Goal: Entertainment & Leisure: Consume media (video, audio)

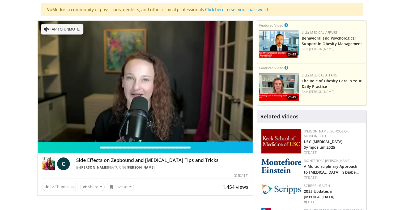
scroll to position [41, 0]
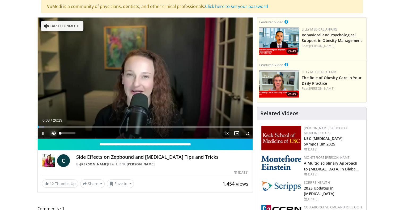
click at [56, 132] on span "Video Player" at bounding box center [53, 133] width 11 height 11
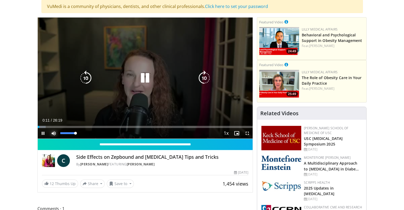
click at [70, 133] on div "Volume Level" at bounding box center [67, 133] width 15 height 2
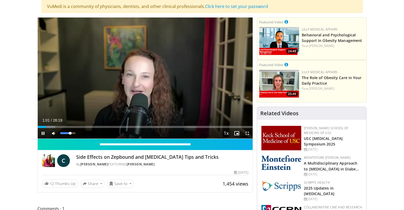
click at [52, 128] on video-js "**********" at bounding box center [145, 78] width 215 height 121
click at [62, 128] on div "12%" at bounding box center [68, 133] width 19 height 11
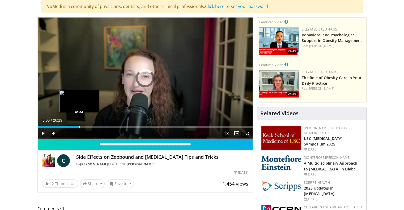
click at [79, 126] on div "Progress Bar" at bounding box center [79, 127] width 1 height 2
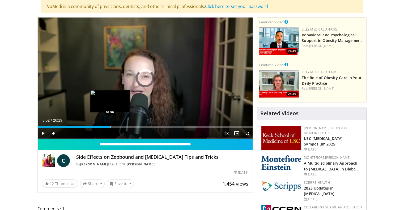
click at [110, 126] on div "Progress Bar" at bounding box center [110, 127] width 1 height 2
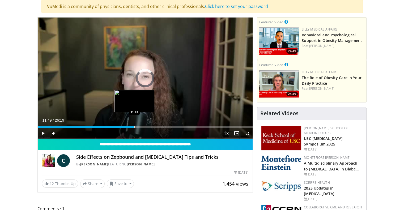
click at [134, 127] on div "Progress Bar" at bounding box center [134, 127] width 1 height 2
click at [148, 127] on div "Progress Bar" at bounding box center [148, 127] width 1 height 2
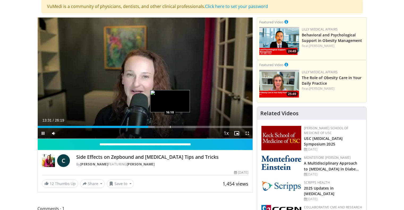
click at [170, 127] on div "Progress Bar" at bounding box center [170, 127] width 1 height 2
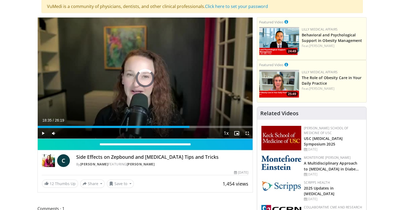
click at [189, 126] on div "Progress Bar" at bounding box center [189, 127] width 1 height 2
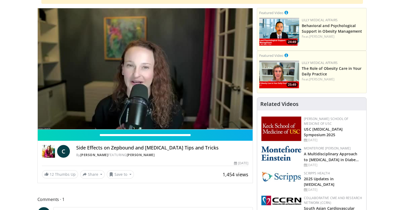
scroll to position [49, 0]
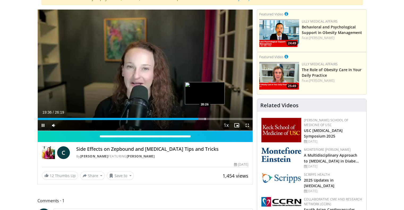
click at [205, 119] on div "Loaded : 78.40% 19:36 20:26" at bounding box center [145, 119] width 215 height 2
click at [214, 120] on video-js "**********" at bounding box center [145, 70] width 215 height 121
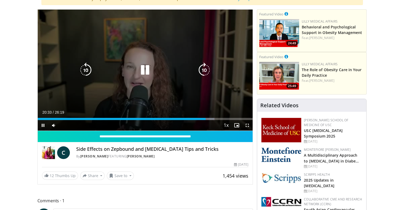
click at [216, 120] on div "Current Time 20:33 / Duration 26:19 Pause Skip Backward Skip Forward Mute 12% L…" at bounding box center [145, 125] width 215 height 11
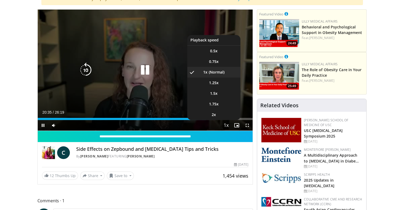
click at [226, 120] on span "Video Player" at bounding box center [225, 125] width 7 height 11
